Goal: Information Seeking & Learning: Check status

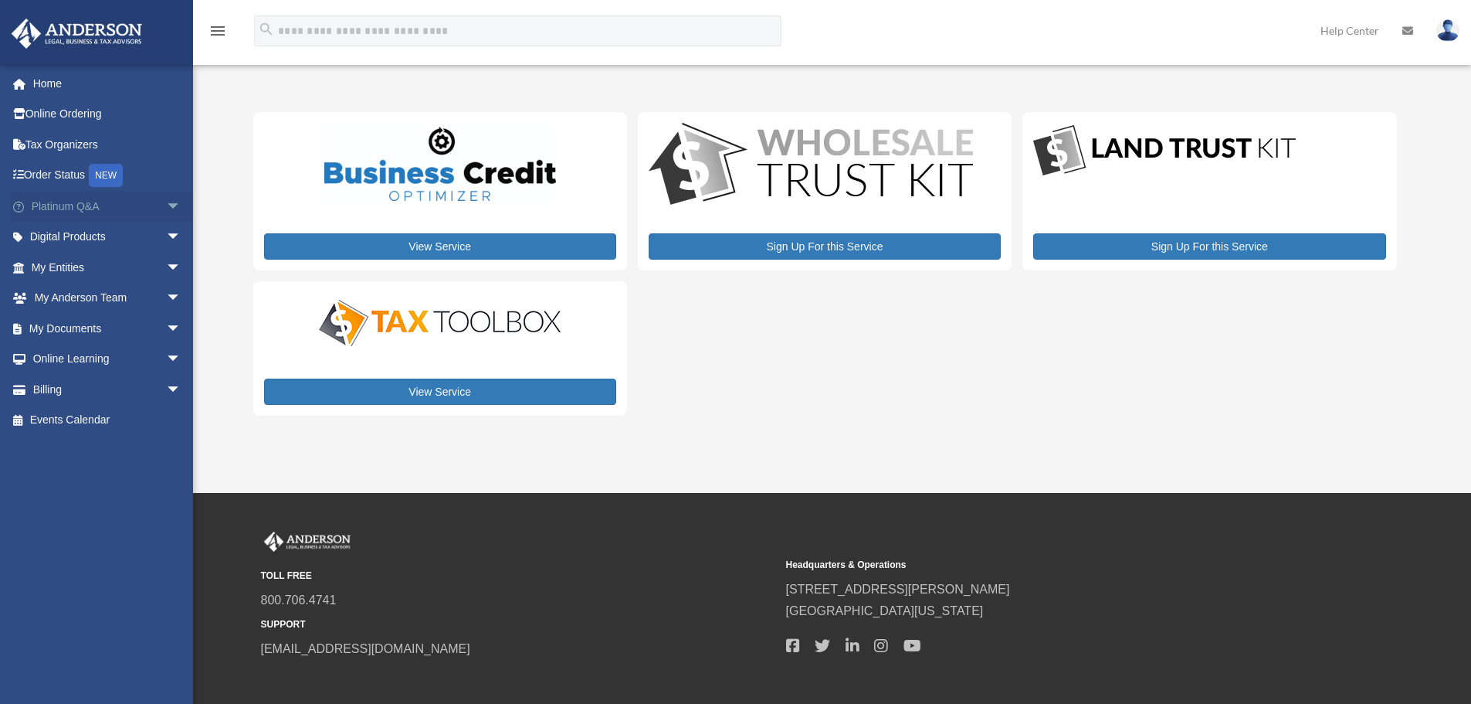
click at [124, 206] on link "Platinum Q&A arrow_drop_down" at bounding box center [108, 206] width 194 height 31
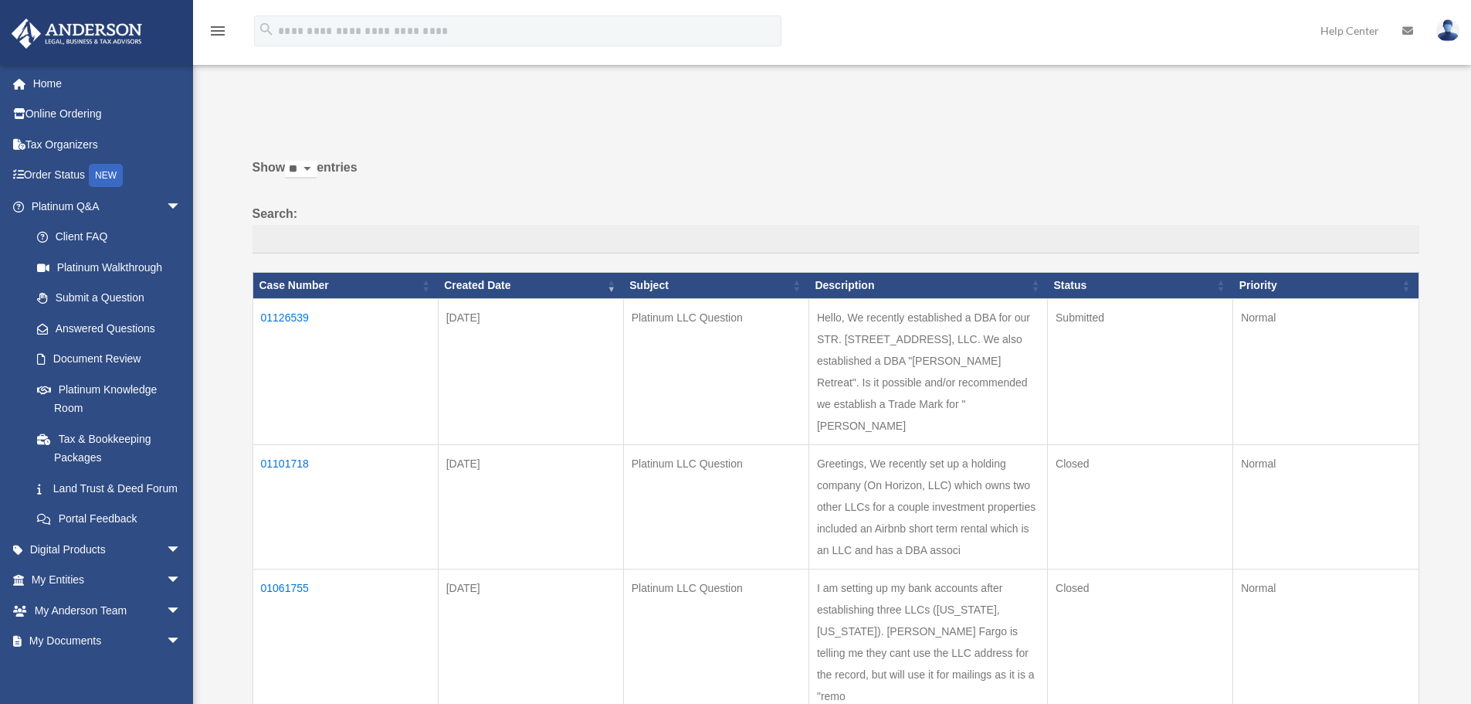
click at [290, 311] on td "01126539" at bounding box center [345, 371] width 185 height 146
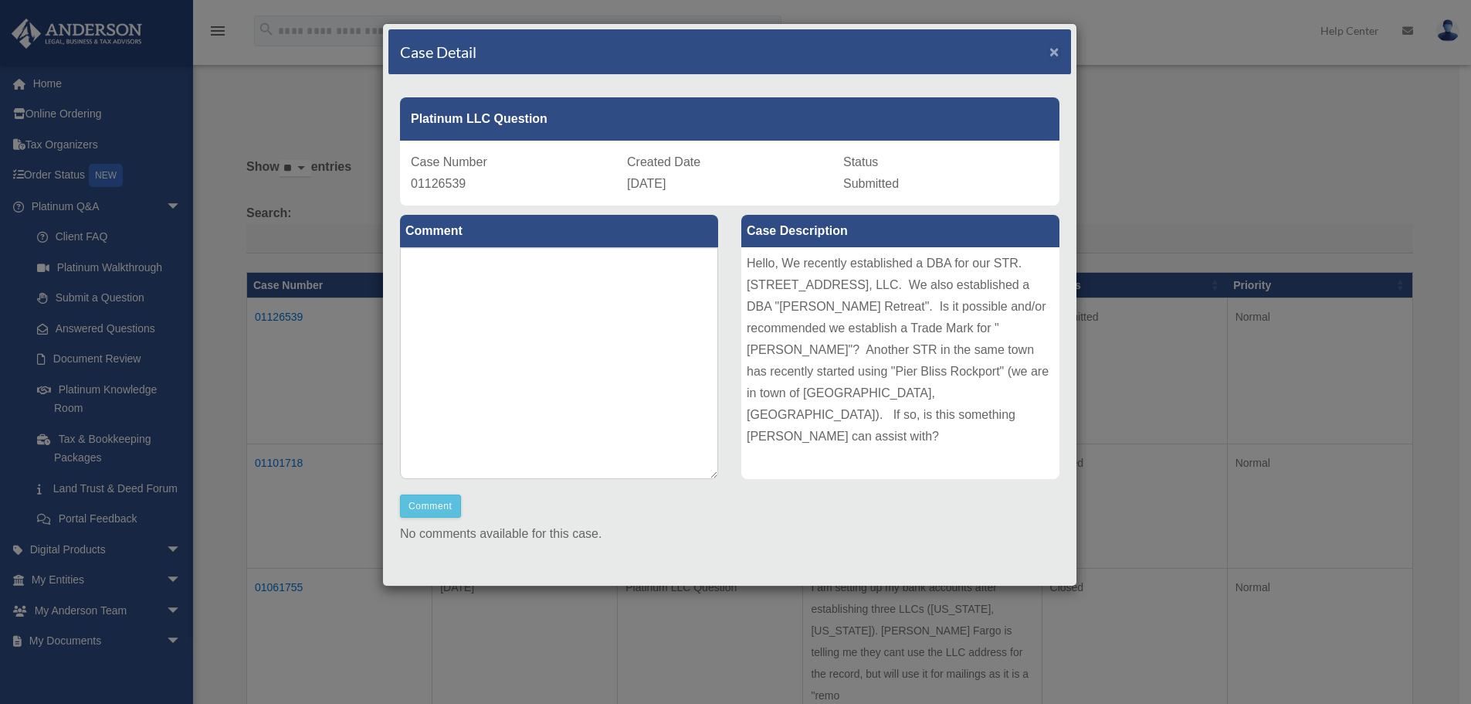
click at [1050, 49] on span "×" at bounding box center [1055, 51] width 10 height 18
